Goal: Information Seeking & Learning: Learn about a topic

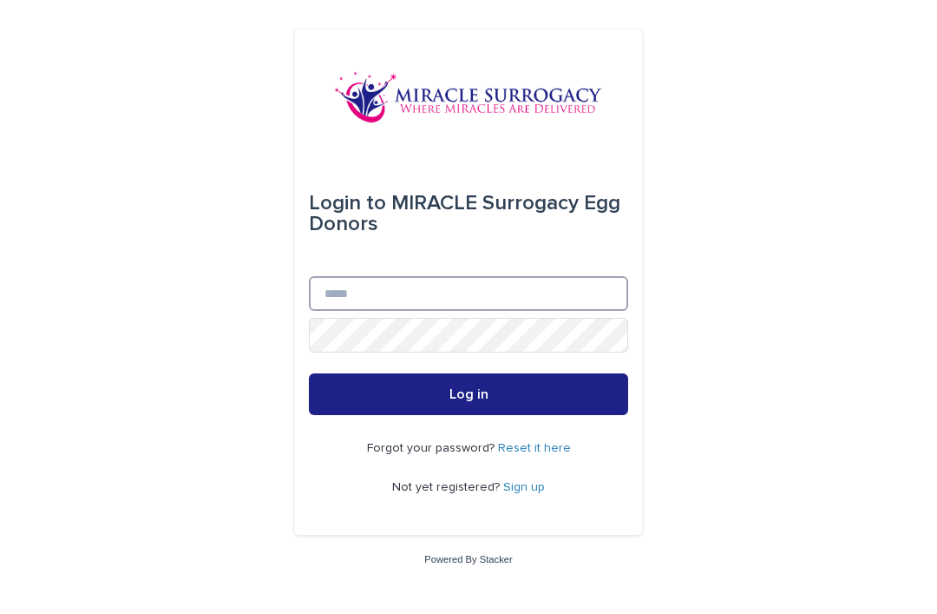
click at [373, 311] on input "Email" at bounding box center [468, 293] width 319 height 35
type input "**********"
click at [469, 415] on button "Log in" at bounding box center [468, 394] width 319 height 42
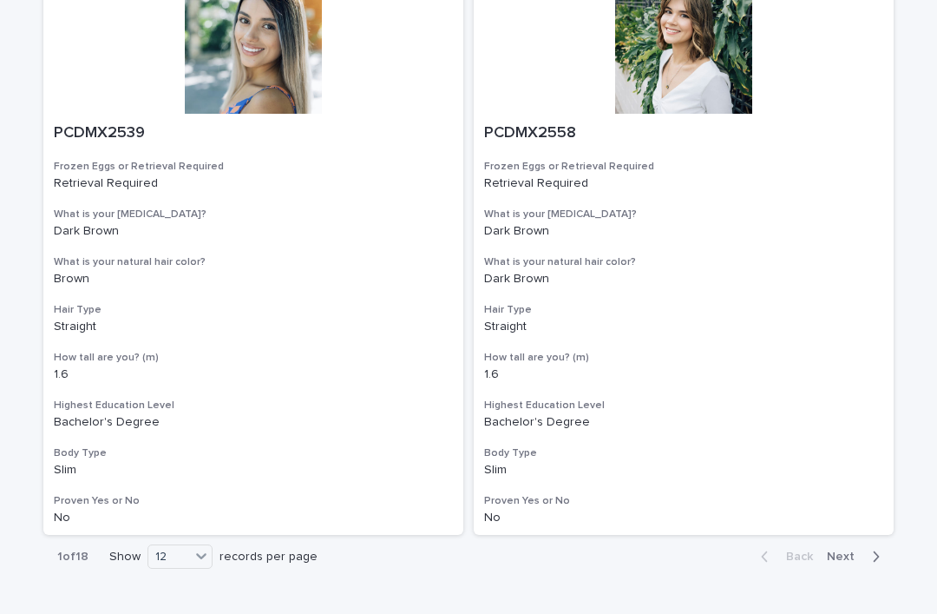
scroll to position [3088, 0]
click at [845, 550] on span "Next" at bounding box center [846, 556] width 38 height 12
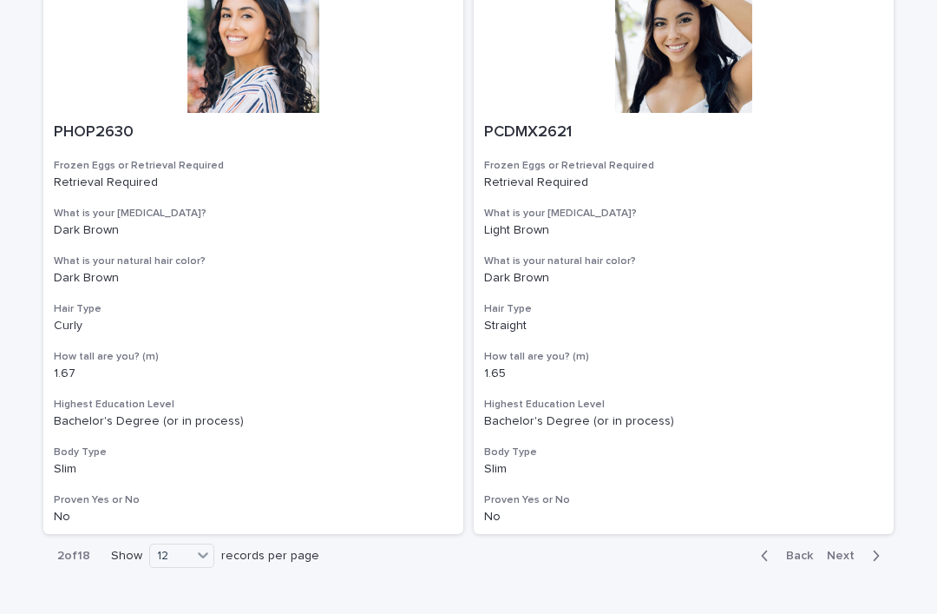
scroll to position [3088, 0]
click at [846, 550] on span "Next" at bounding box center [846, 556] width 38 height 12
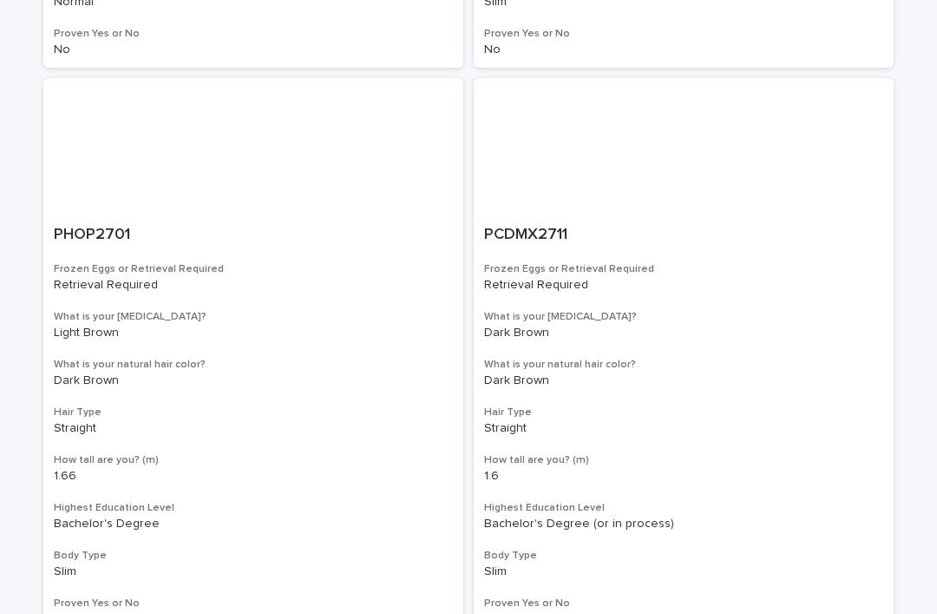
scroll to position [1270, 0]
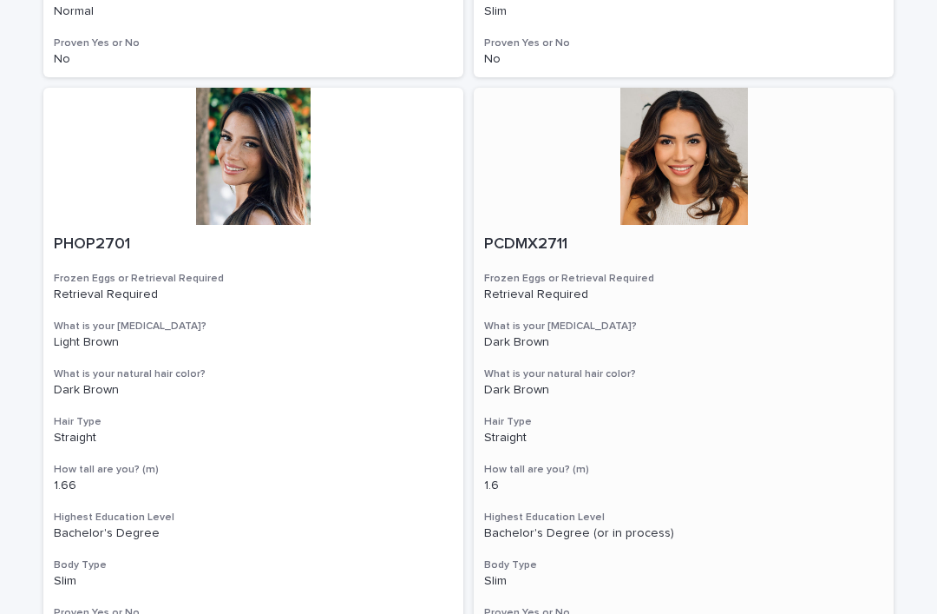
click at [694, 154] on div at bounding box center [684, 156] width 420 height 137
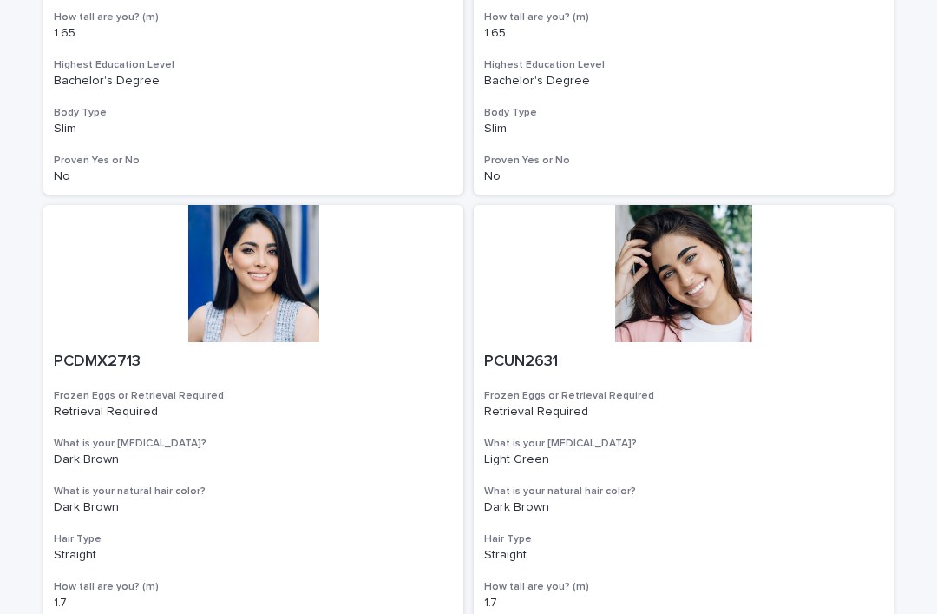
scroll to position [2291, 0]
click at [724, 235] on div at bounding box center [684, 272] width 420 height 137
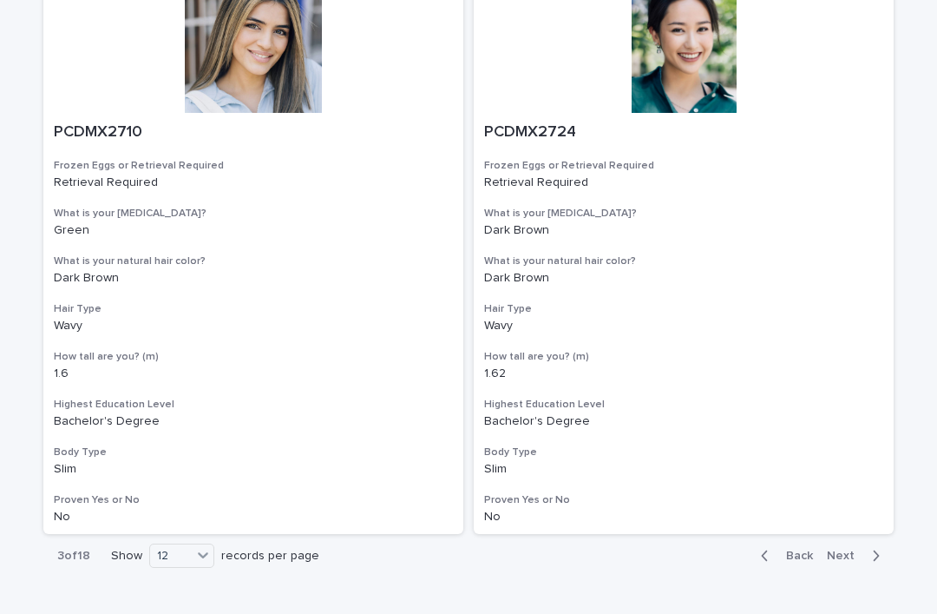
scroll to position [3088, 0]
click at [843, 550] on span "Next" at bounding box center [846, 556] width 38 height 12
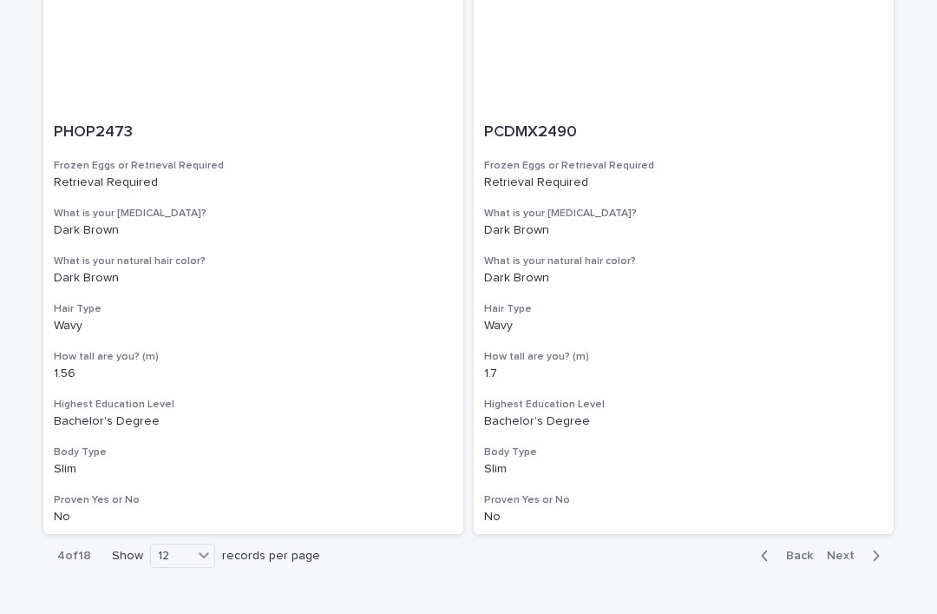
scroll to position [3088, 0]
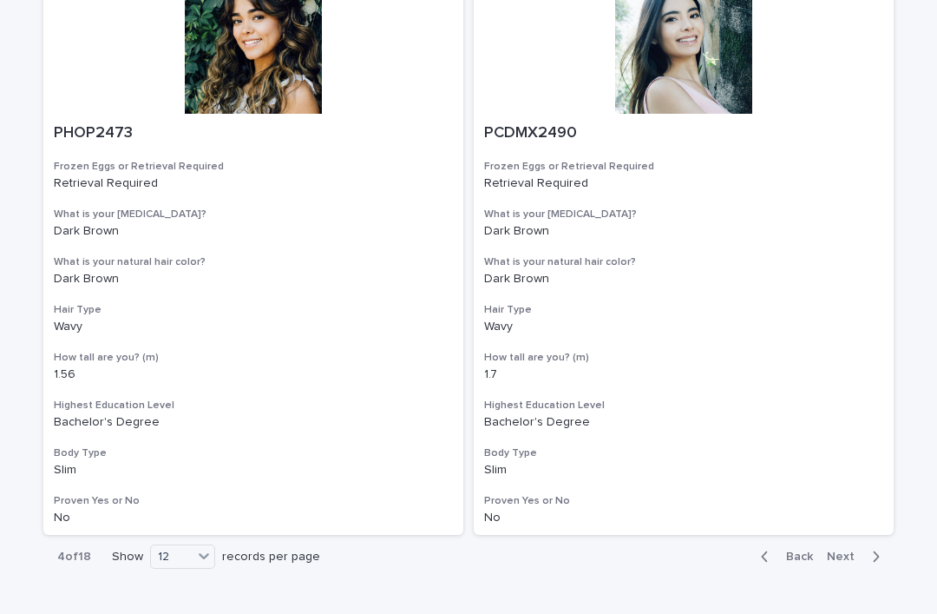
click at [850, 550] on span "Next" at bounding box center [846, 556] width 38 height 12
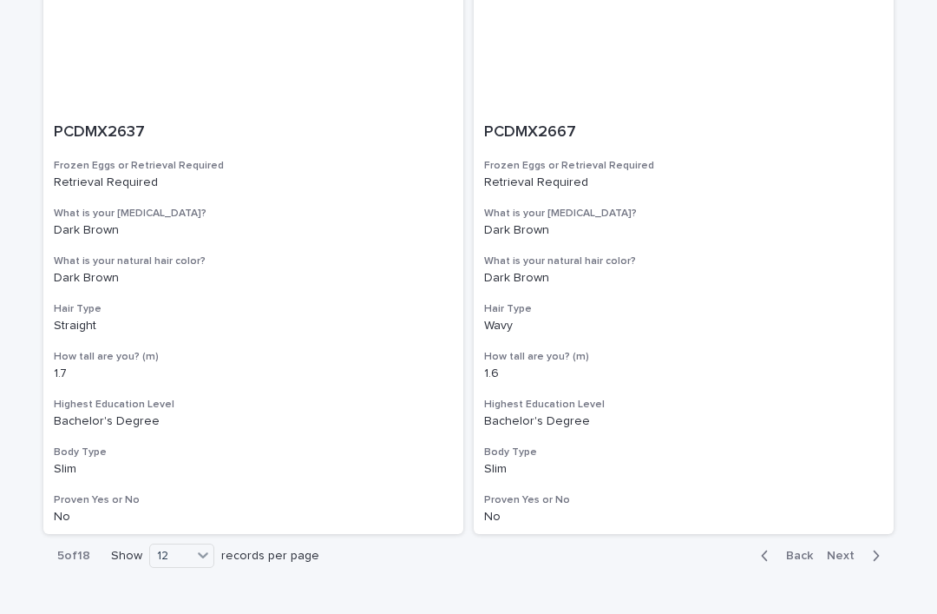
scroll to position [3088, 0]
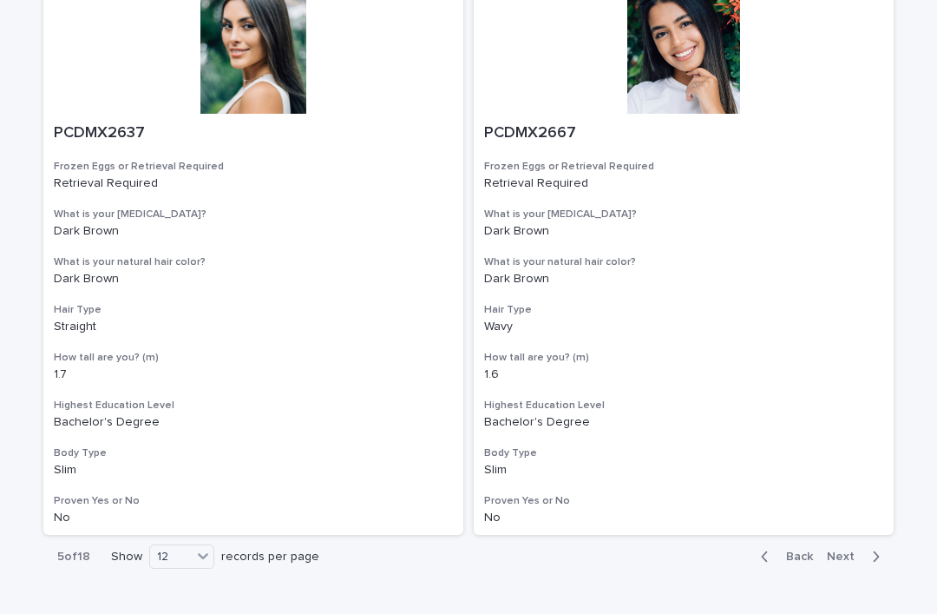
click at [850, 550] on span "Next" at bounding box center [846, 556] width 38 height 12
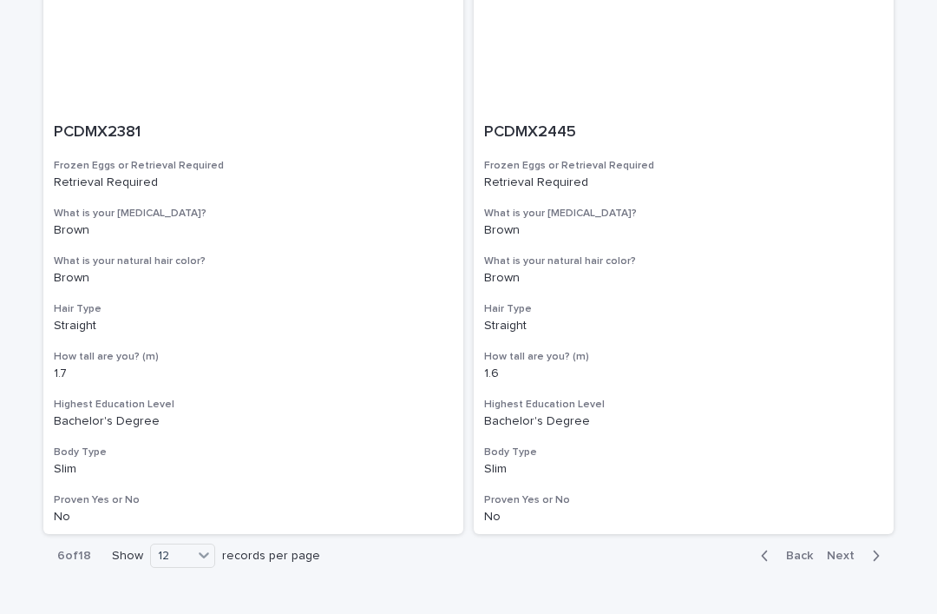
scroll to position [3088, 0]
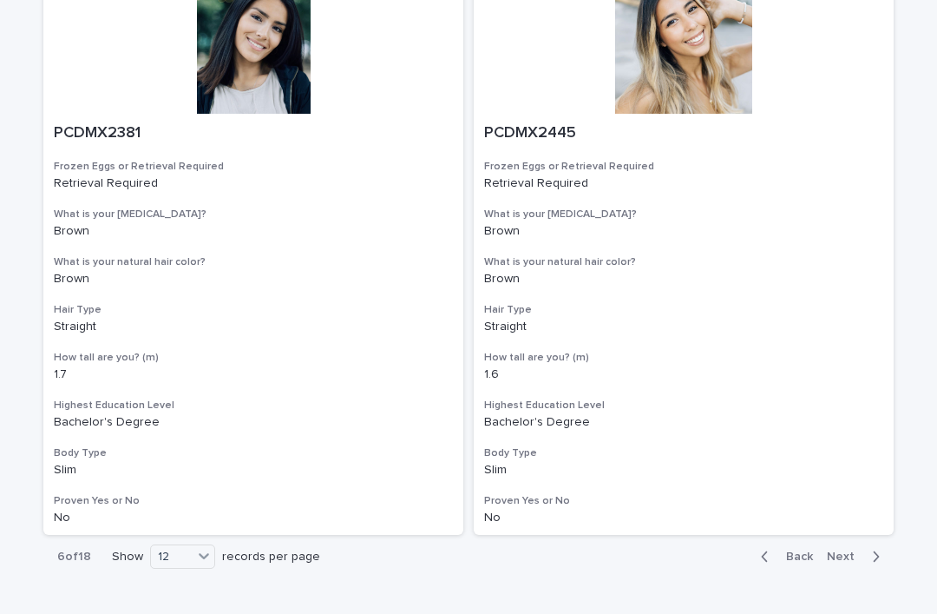
click at [856, 550] on span "Next" at bounding box center [846, 556] width 38 height 12
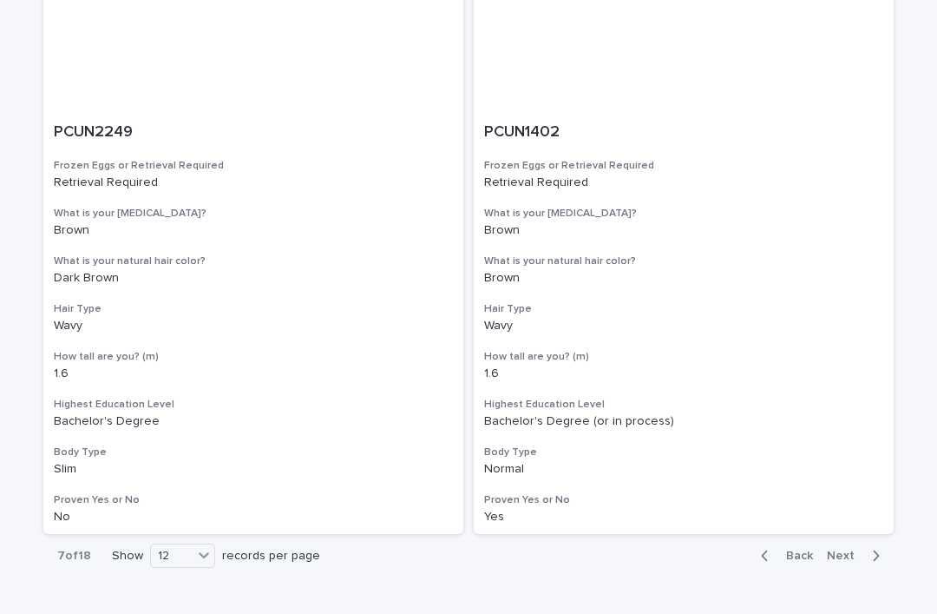
scroll to position [3088, 0]
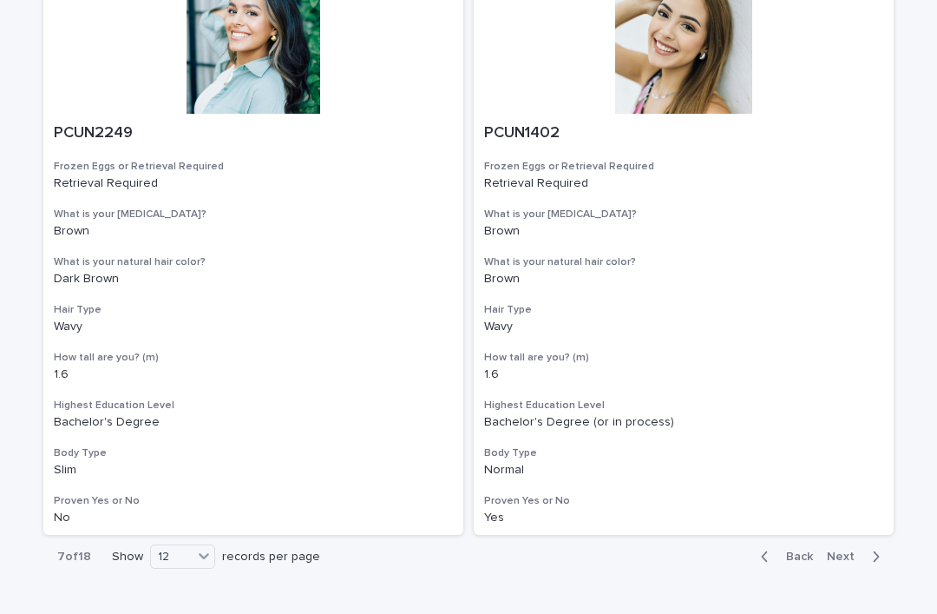
click at [857, 550] on span "Next" at bounding box center [846, 556] width 38 height 12
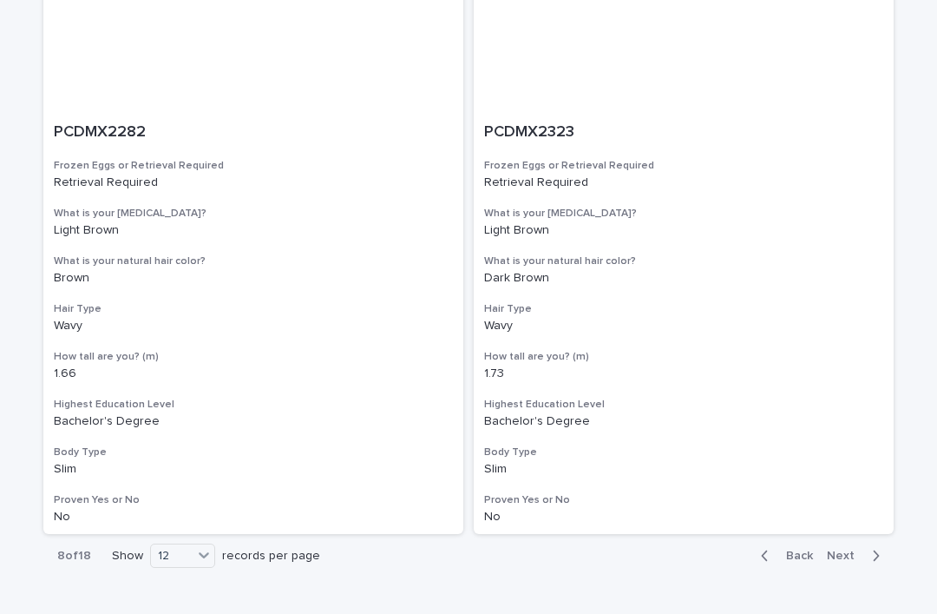
scroll to position [3088, 0]
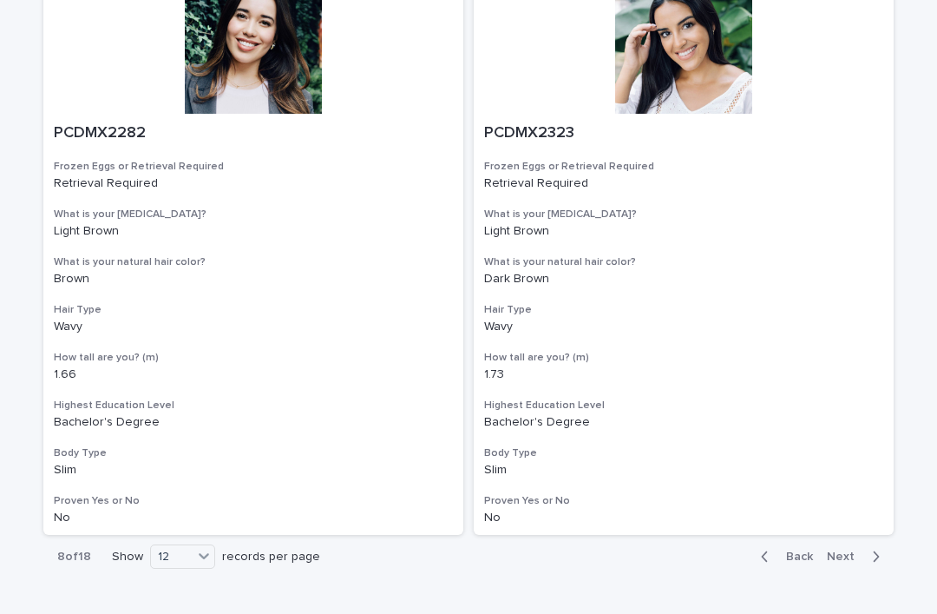
click at [855, 550] on span "Next" at bounding box center [846, 556] width 38 height 12
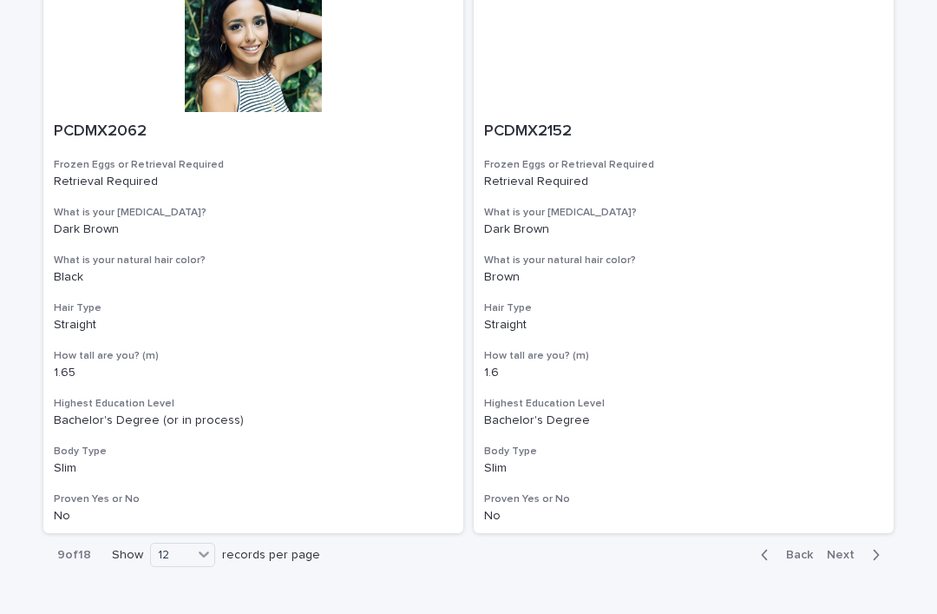
scroll to position [3088, 0]
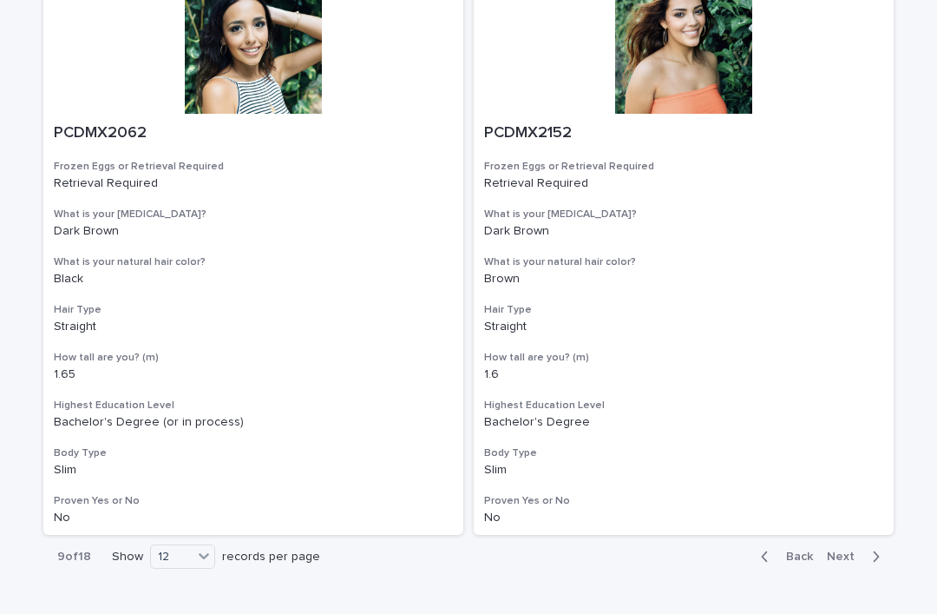
click at [849, 550] on span "Next" at bounding box center [846, 556] width 38 height 12
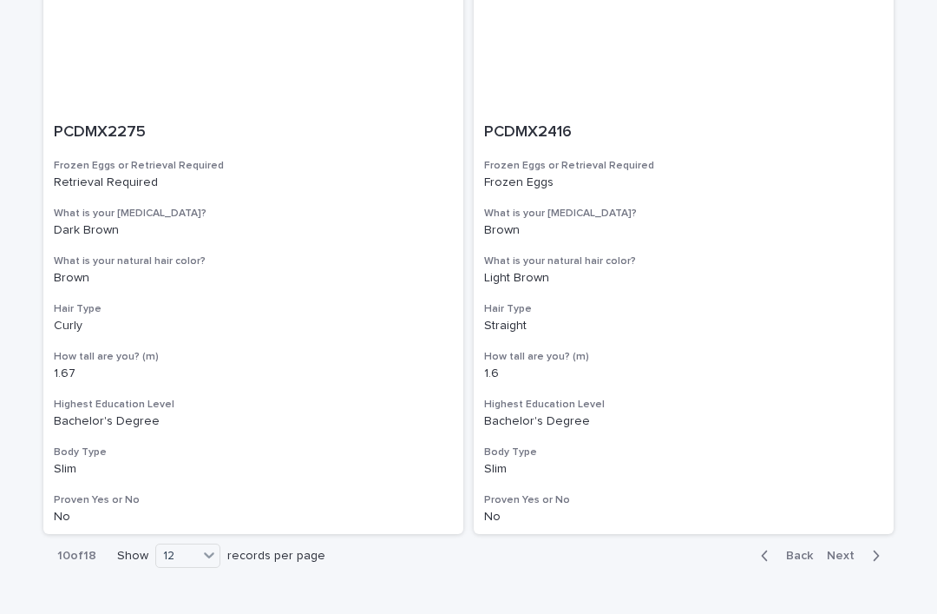
scroll to position [3088, 0]
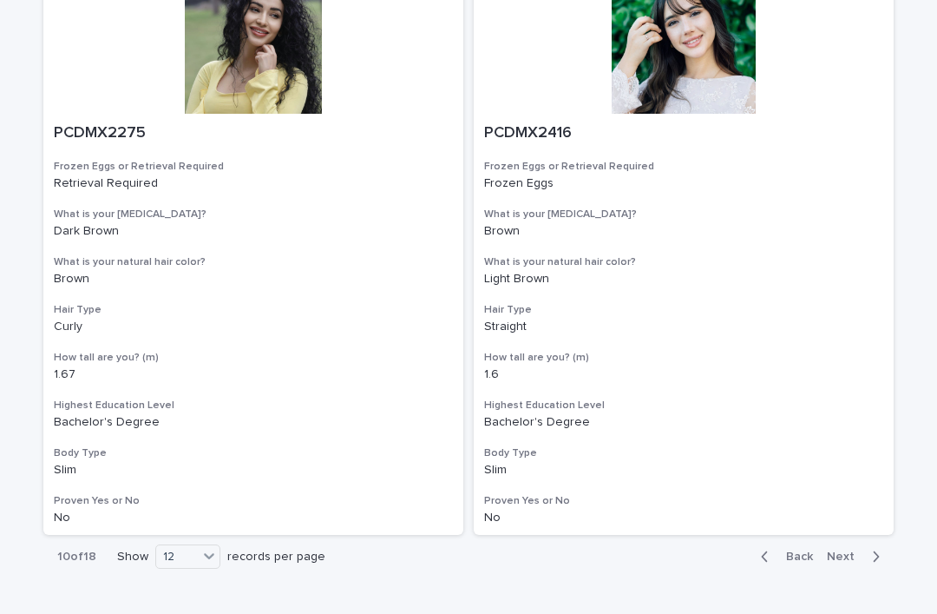
click at [857, 550] on span "Next" at bounding box center [846, 556] width 38 height 12
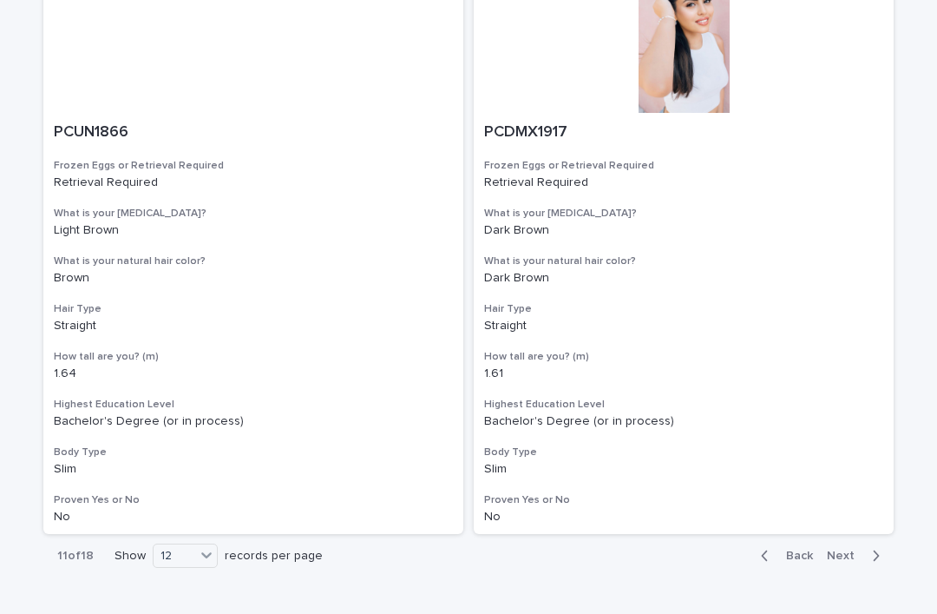
scroll to position [3088, 0]
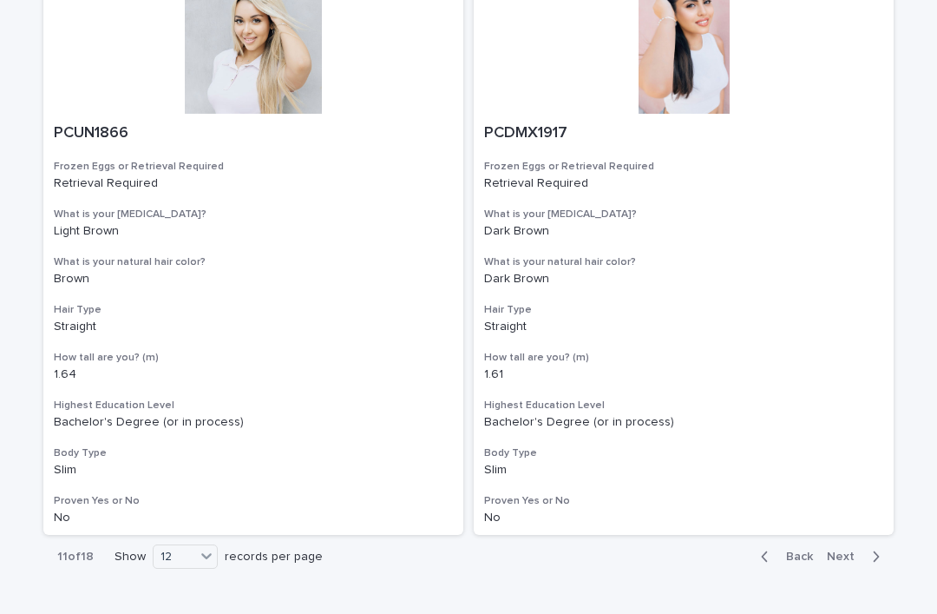
click at [853, 550] on span "Next" at bounding box center [846, 556] width 38 height 12
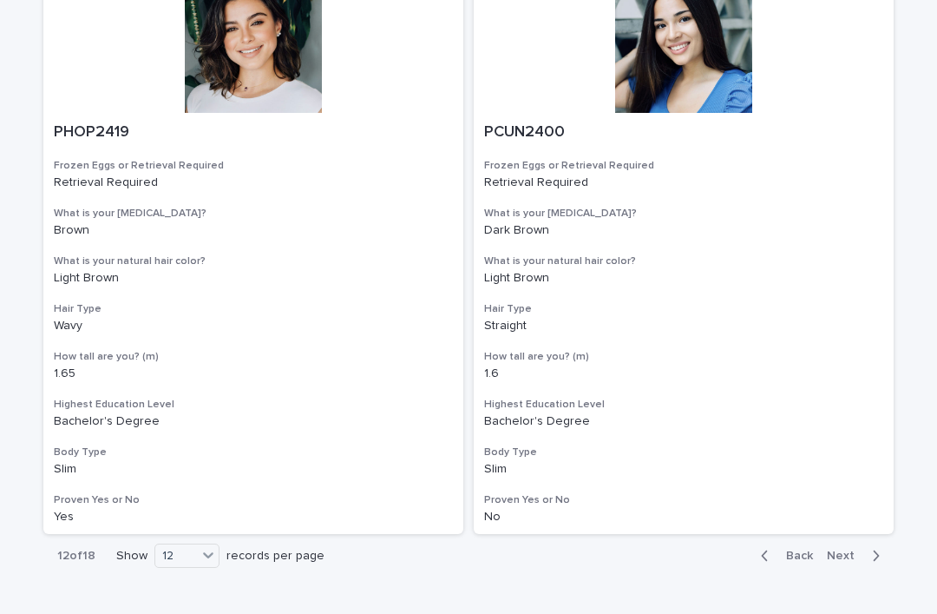
scroll to position [3088, 0]
click at [855, 550] on span "Next" at bounding box center [846, 556] width 38 height 12
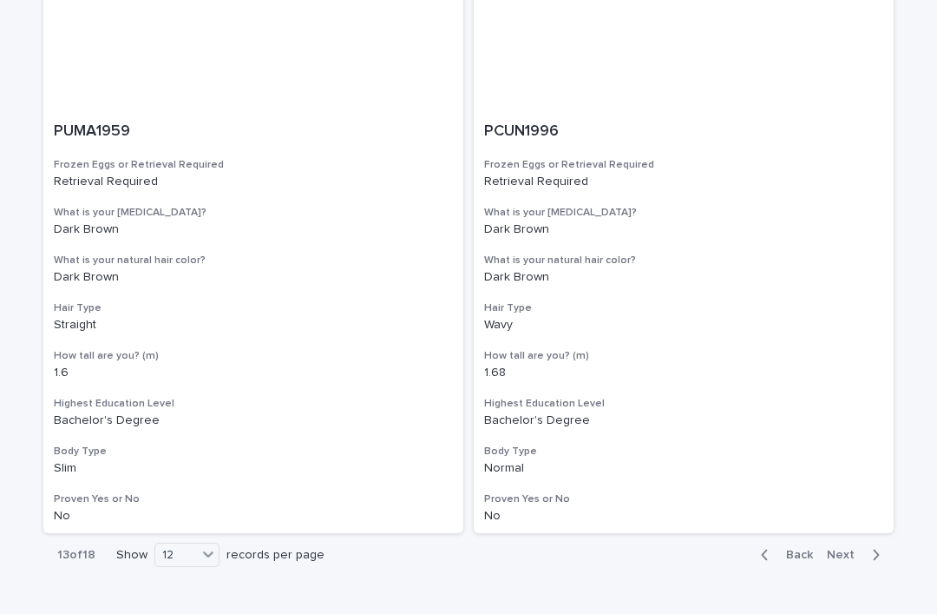
scroll to position [3088, 0]
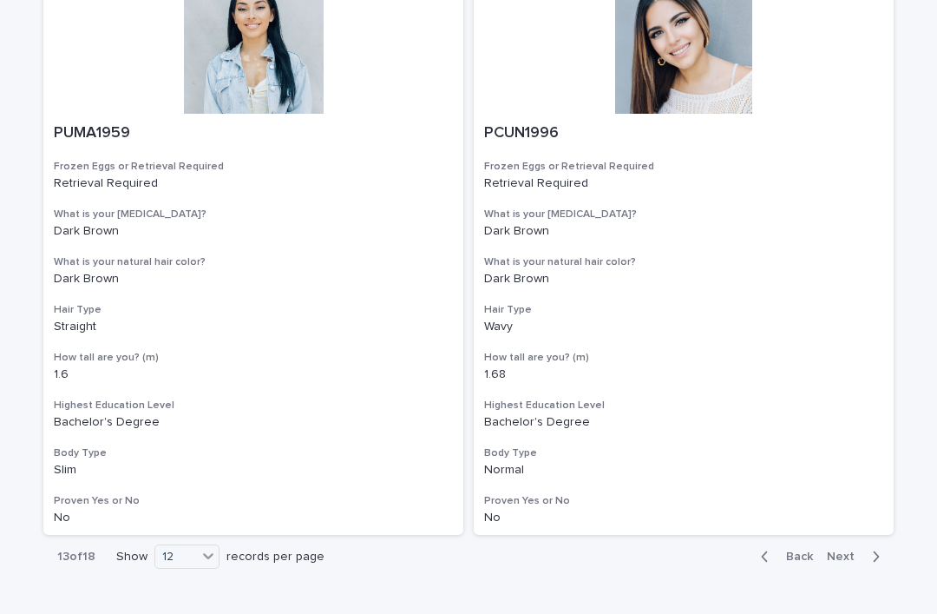
click at [855, 550] on span "Next" at bounding box center [846, 556] width 38 height 12
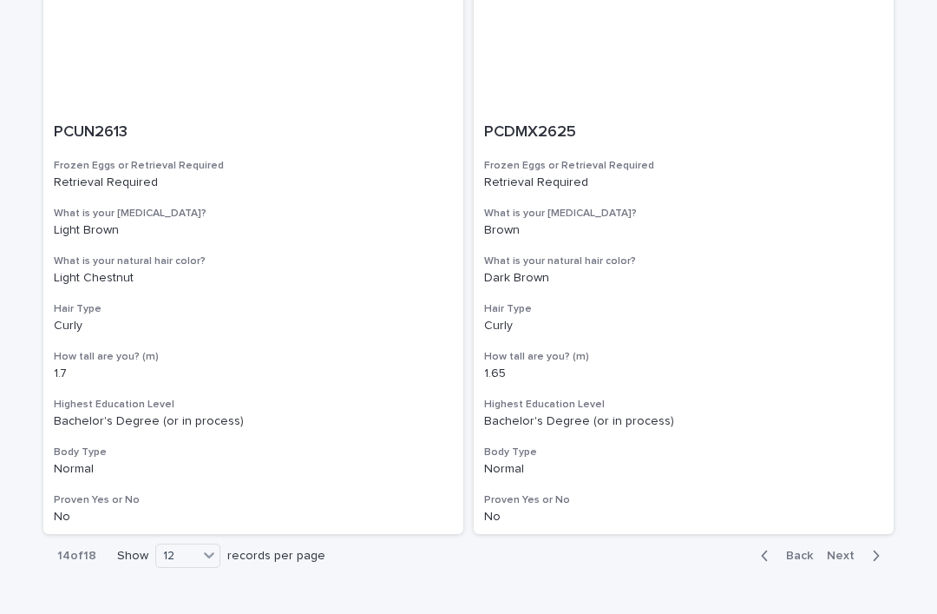
scroll to position [3088, 0]
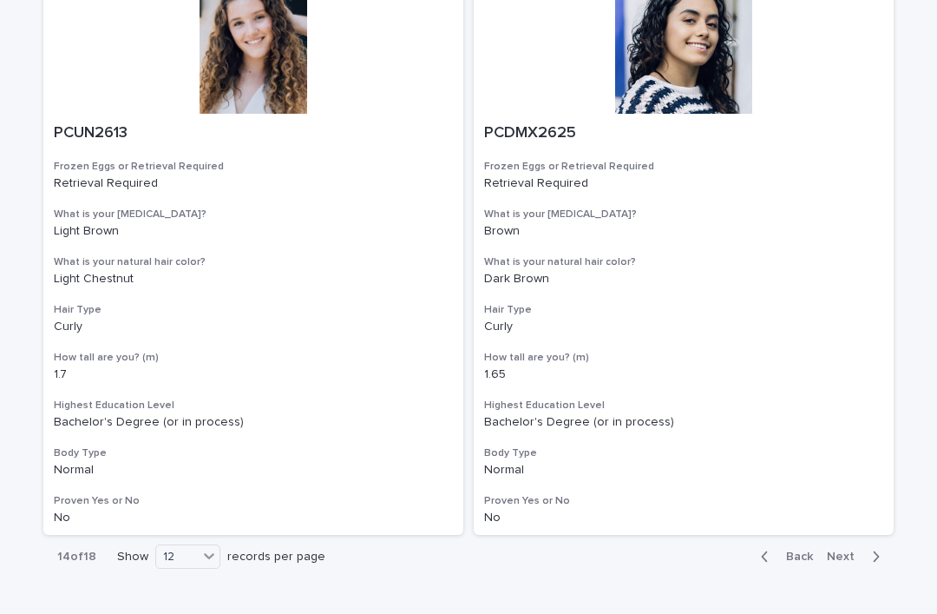
click at [856, 550] on span "Next" at bounding box center [846, 556] width 38 height 12
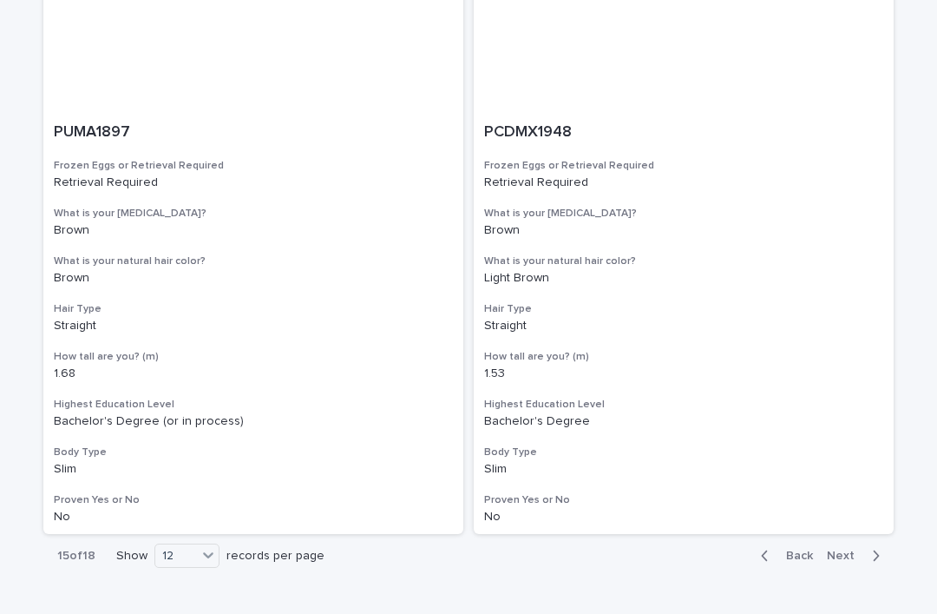
scroll to position [3088, 0]
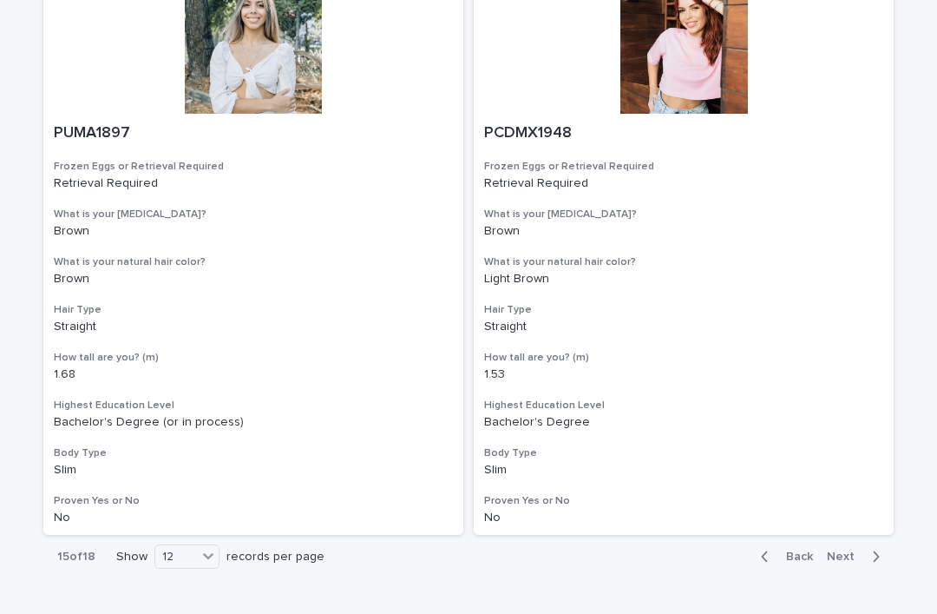
click at [857, 550] on span "Next" at bounding box center [846, 556] width 38 height 12
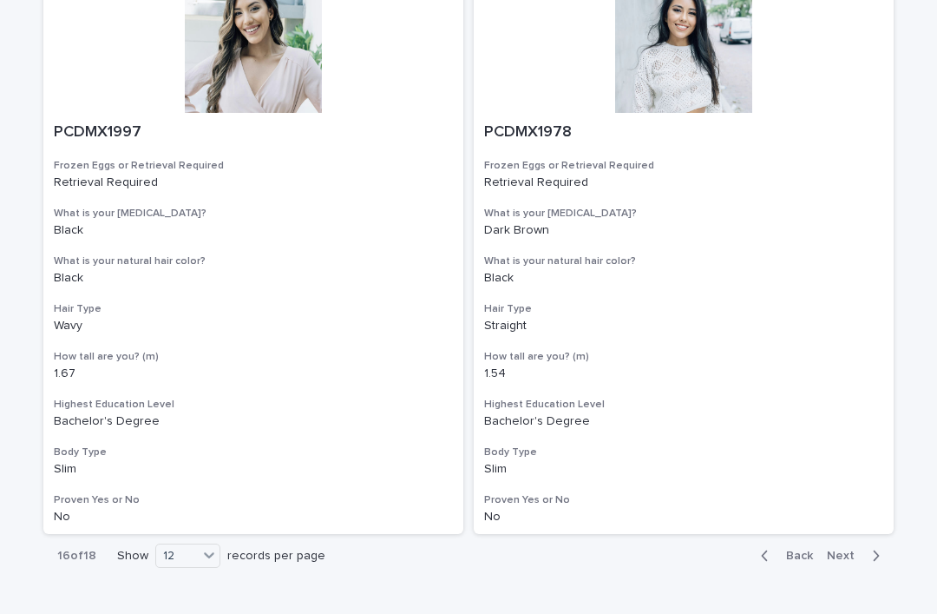
scroll to position [3088, 0]
click at [849, 550] on span "Next" at bounding box center [846, 556] width 38 height 12
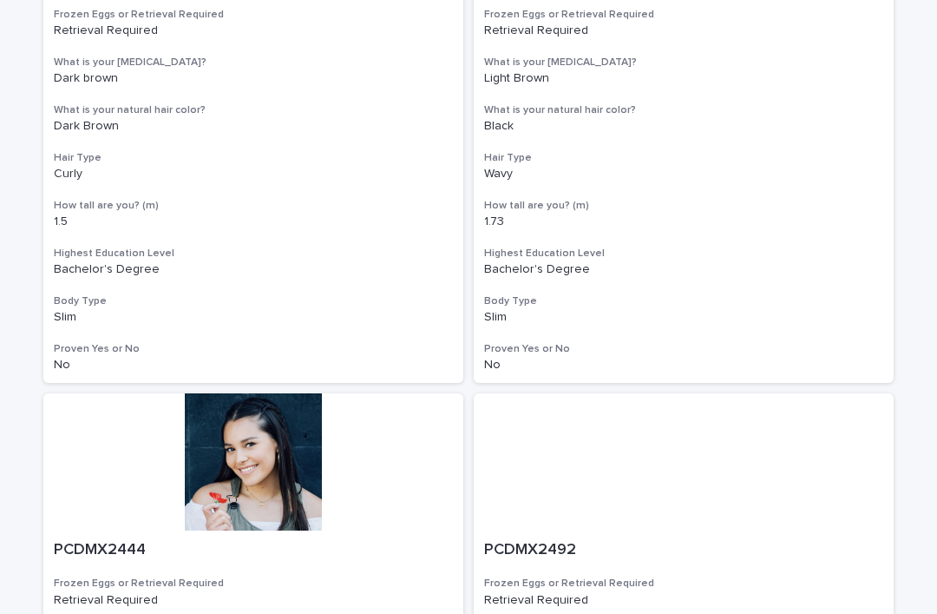
scroll to position [2410, 0]
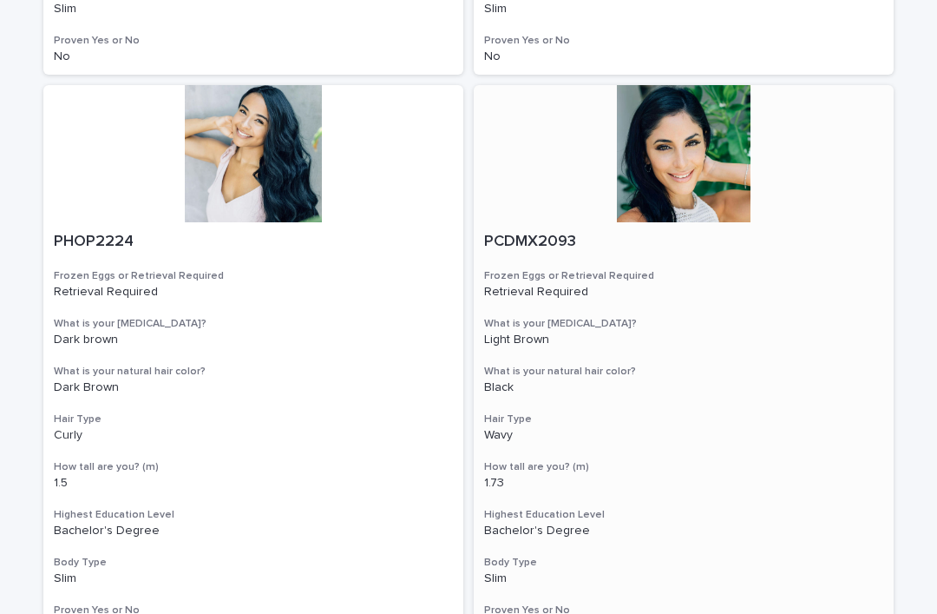
click at [726, 161] on div at bounding box center [684, 153] width 420 height 137
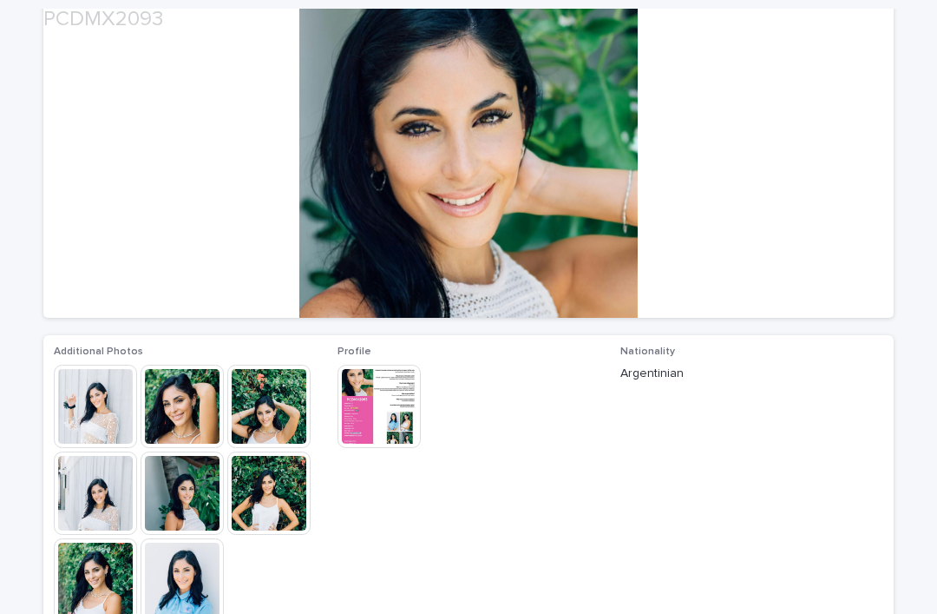
scroll to position [168, 0]
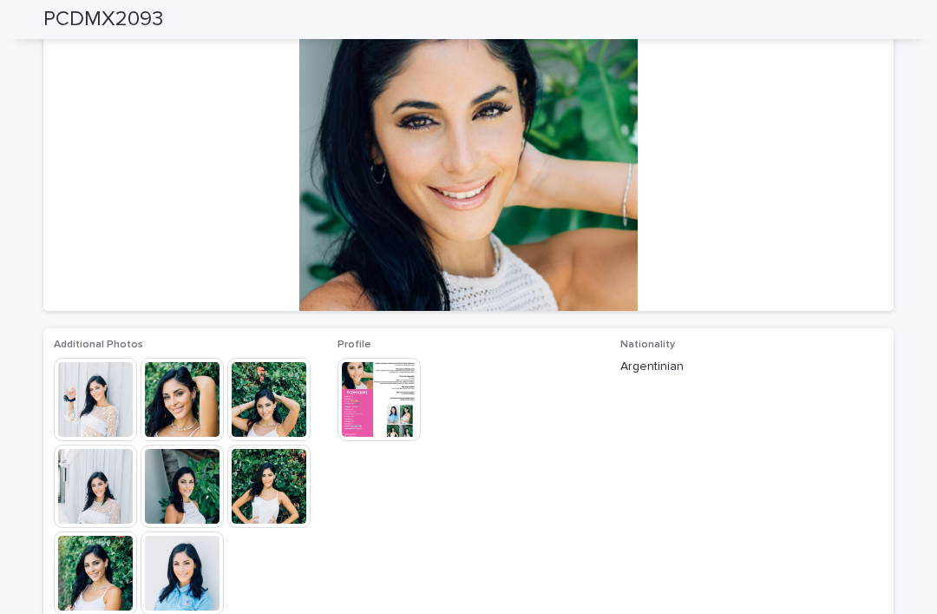
click at [102, 410] on img at bounding box center [95, 399] width 83 height 83
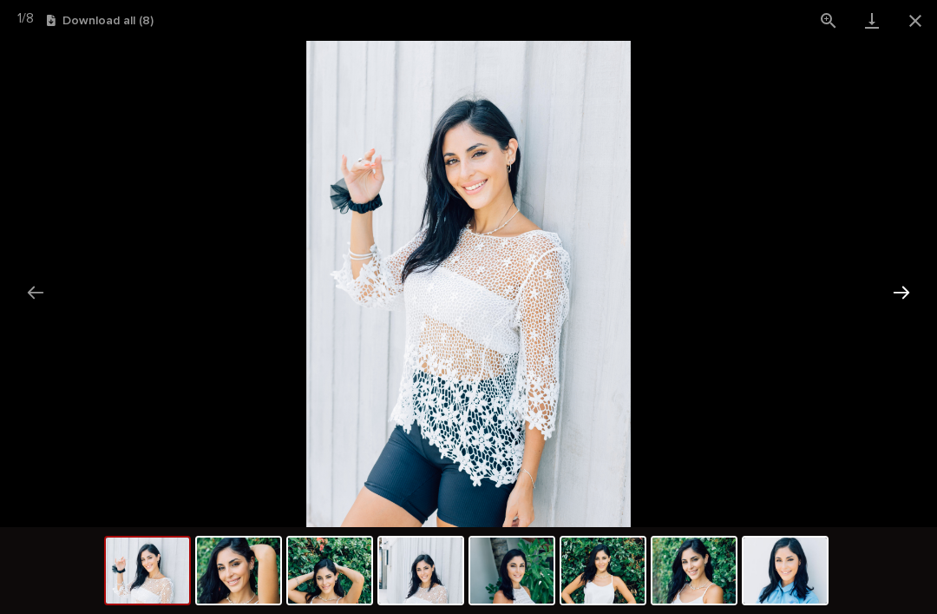
click at [913, 289] on button "Next slide" at bounding box center [901, 292] width 36 height 34
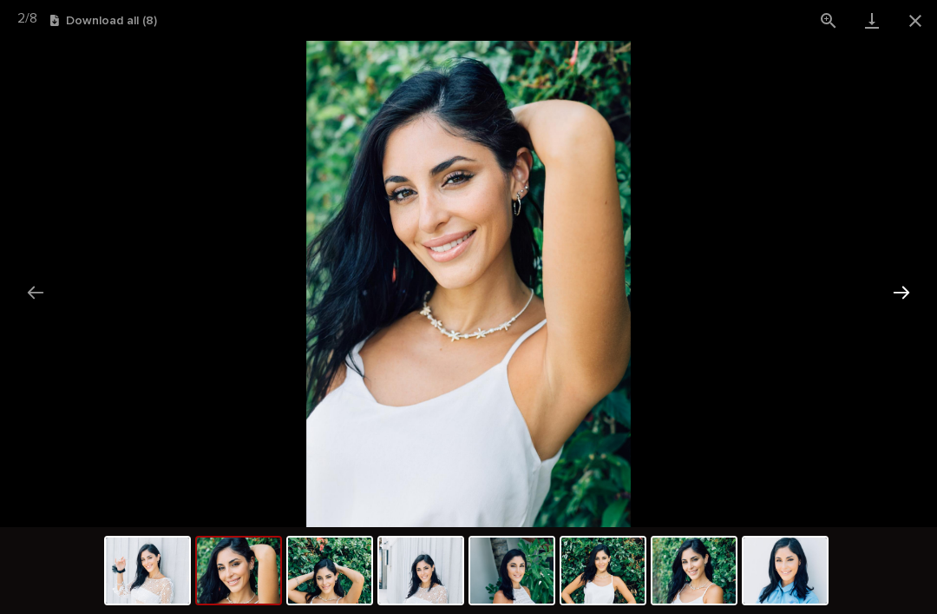
click at [910, 305] on button "Next slide" at bounding box center [901, 292] width 36 height 34
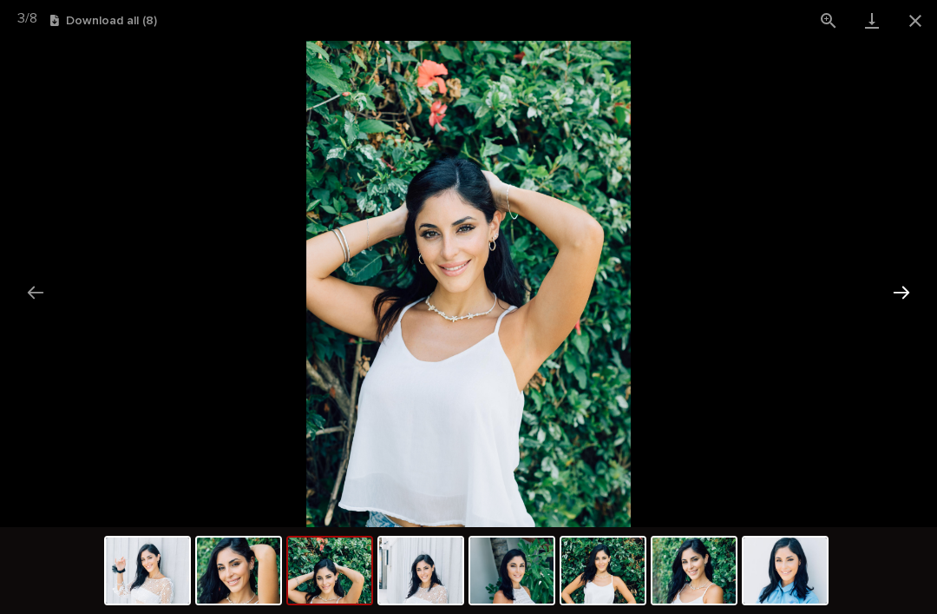
click at [912, 298] on button "Next slide" at bounding box center [901, 292] width 36 height 34
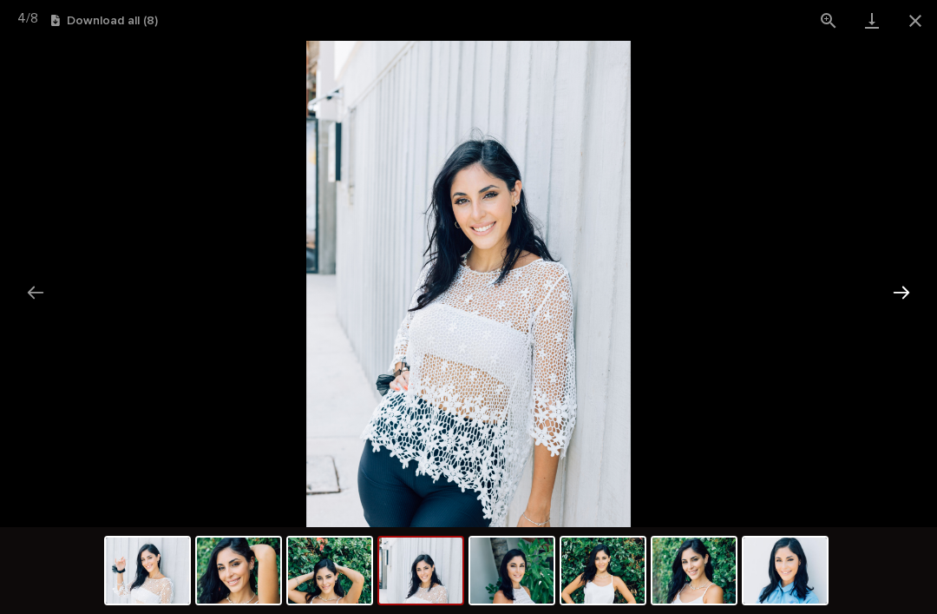
click at [911, 299] on button "Next slide" at bounding box center [901, 292] width 36 height 34
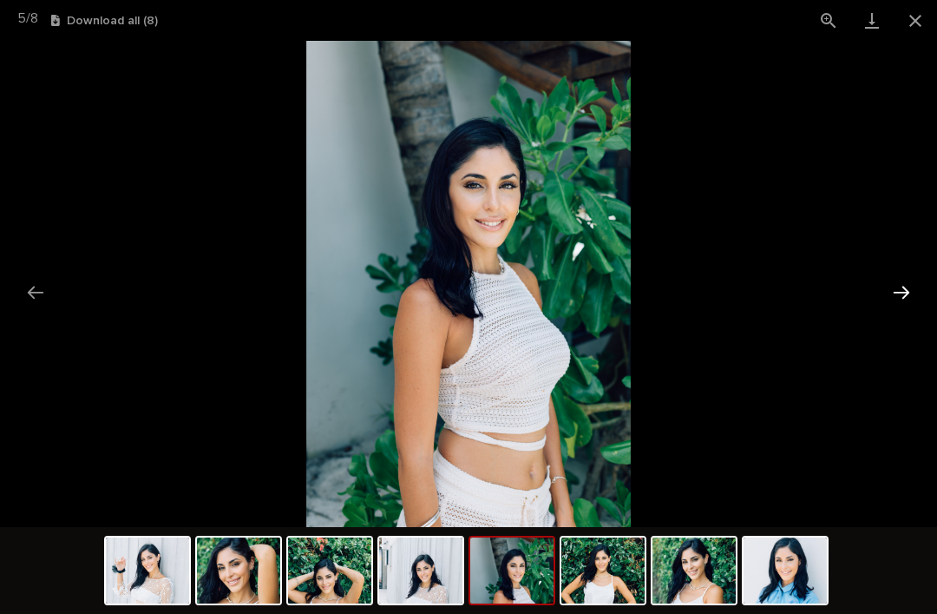
click at [912, 301] on button "Next slide" at bounding box center [901, 292] width 36 height 34
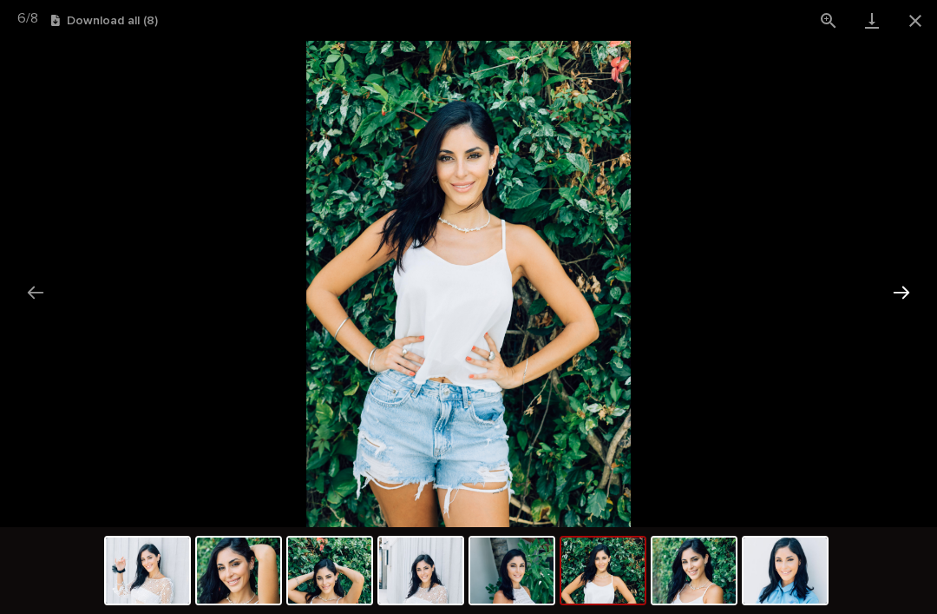
click at [914, 296] on button "Next slide" at bounding box center [901, 292] width 36 height 34
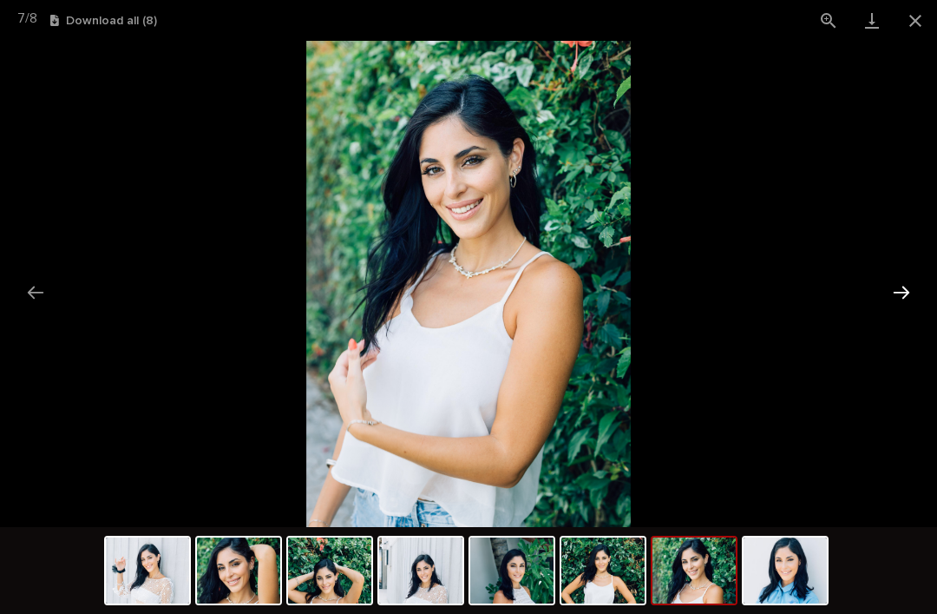
click at [919, 296] on button "Next slide" at bounding box center [901, 292] width 36 height 34
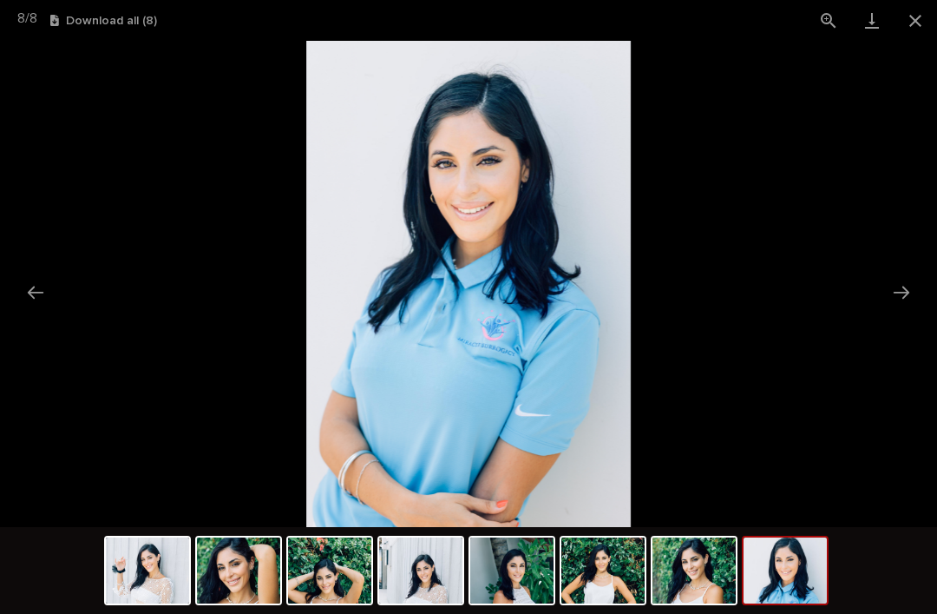
click at [920, 295] on picture at bounding box center [468, 284] width 937 height 486
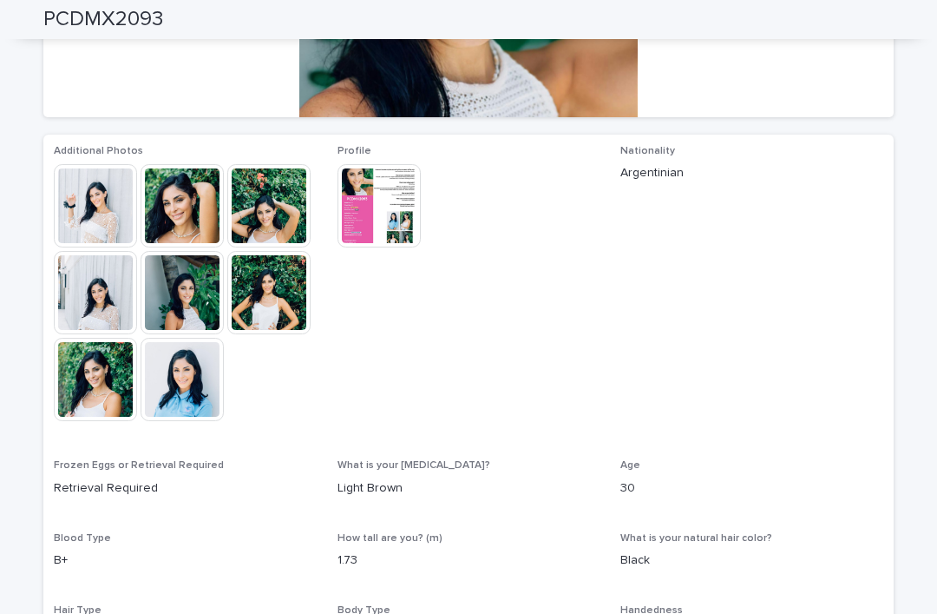
scroll to position [445, 0]
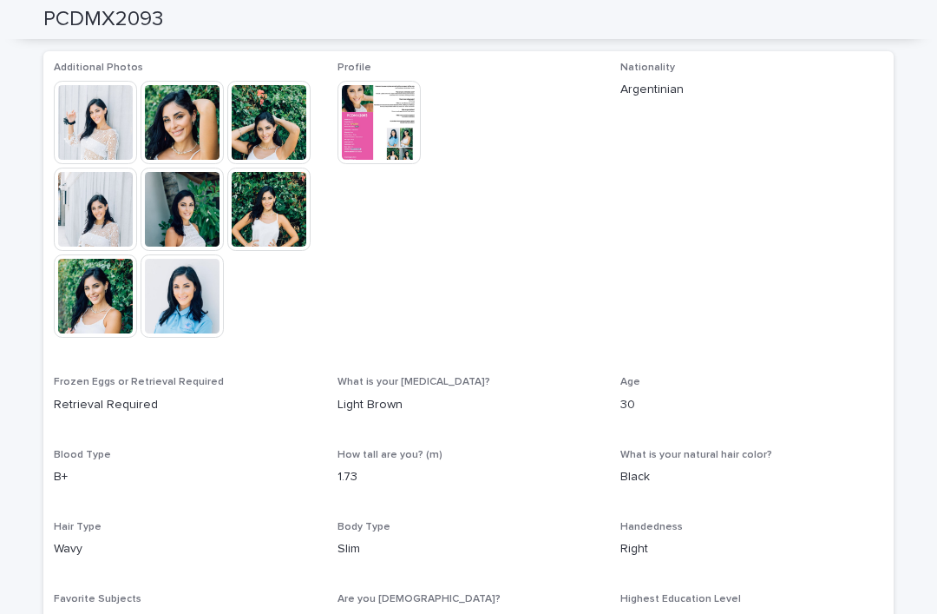
click at [405, 143] on img at bounding box center [379, 122] width 83 height 83
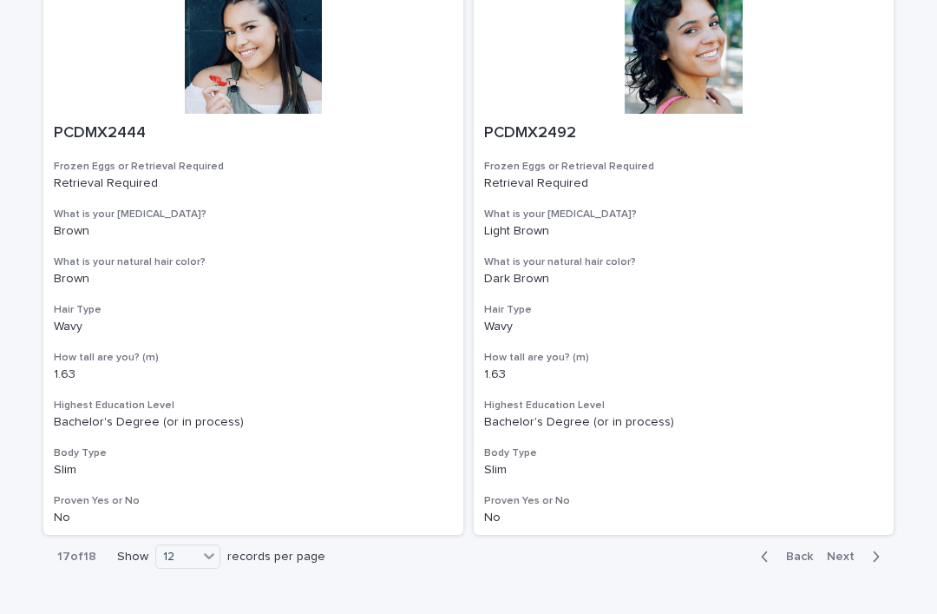
scroll to position [3088, 0]
click at [850, 548] on button "Next" at bounding box center [857, 556] width 74 height 16
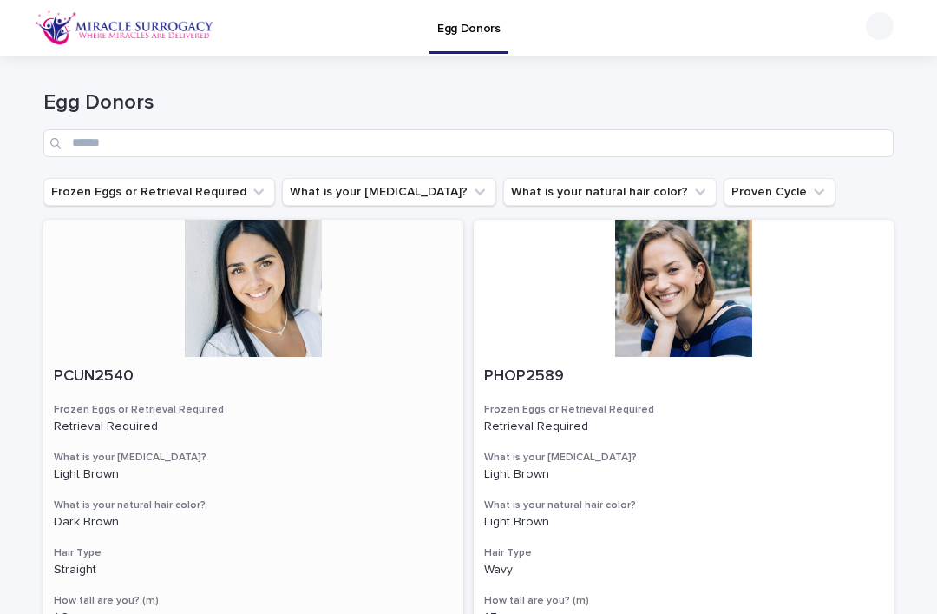
click at [287, 299] on div at bounding box center [253, 288] width 420 height 137
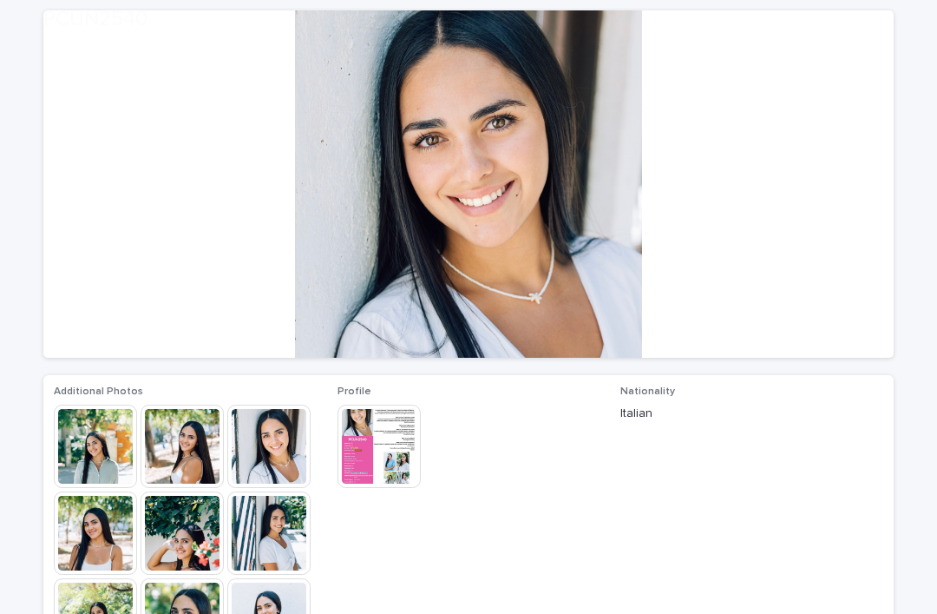
scroll to position [163, 0]
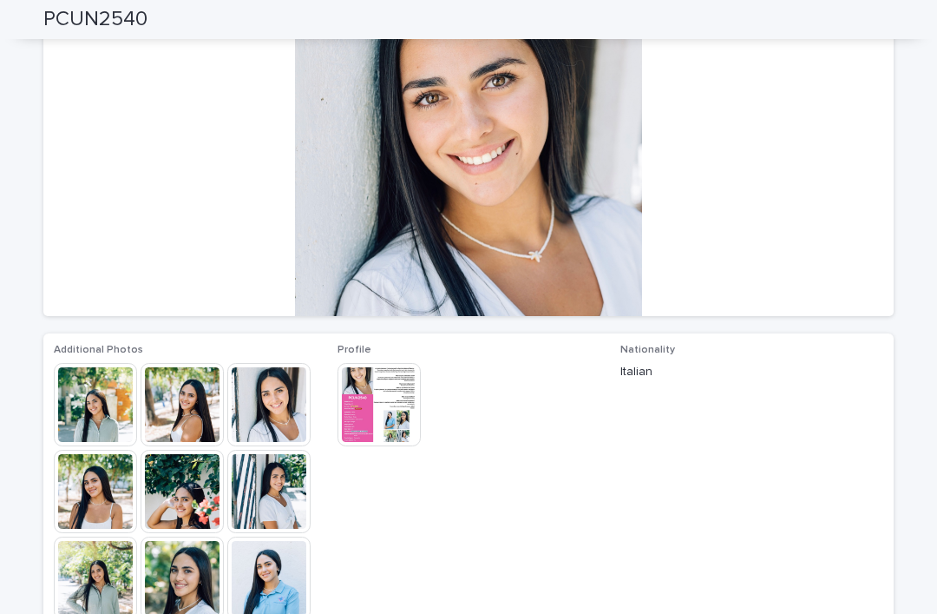
click at [115, 418] on img at bounding box center [95, 404] width 83 height 83
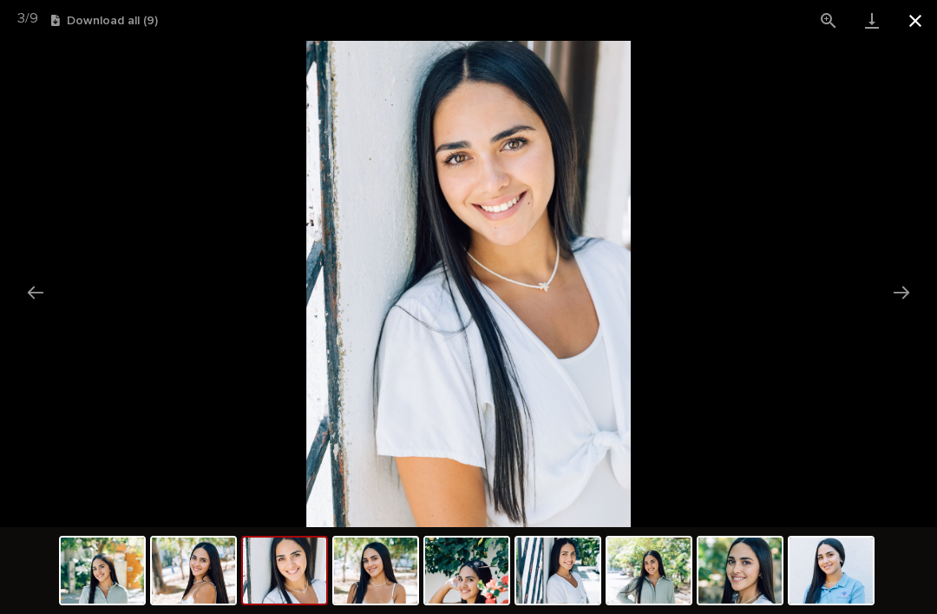
click at [910, 28] on button "Close gallery" at bounding box center [915, 20] width 43 height 41
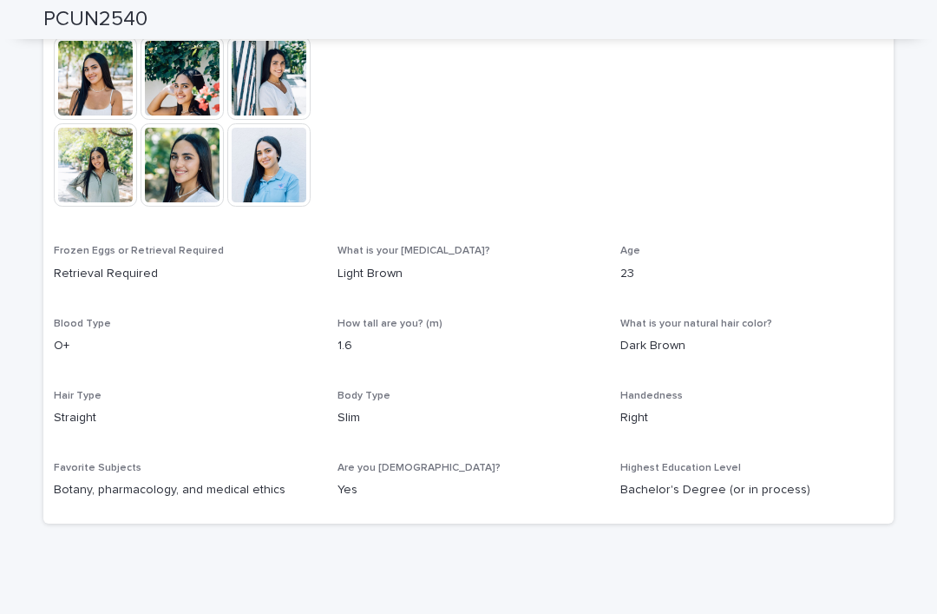
scroll to position [575, 0]
